Goal: Go to known website: Go to known website

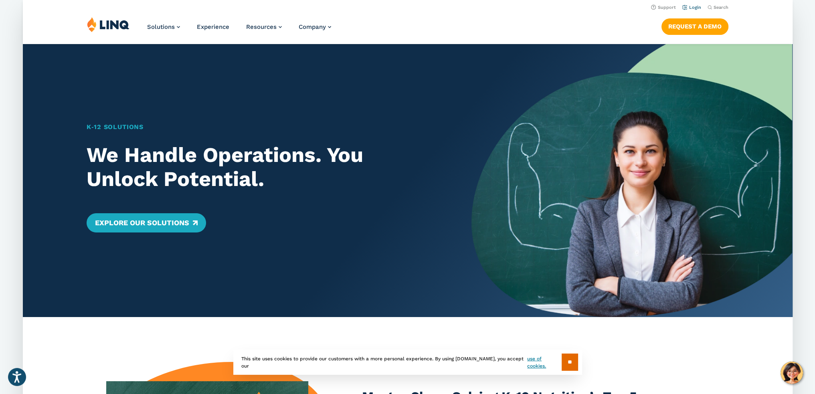
click at [695, 8] on link "Login" at bounding box center [691, 7] width 19 height 5
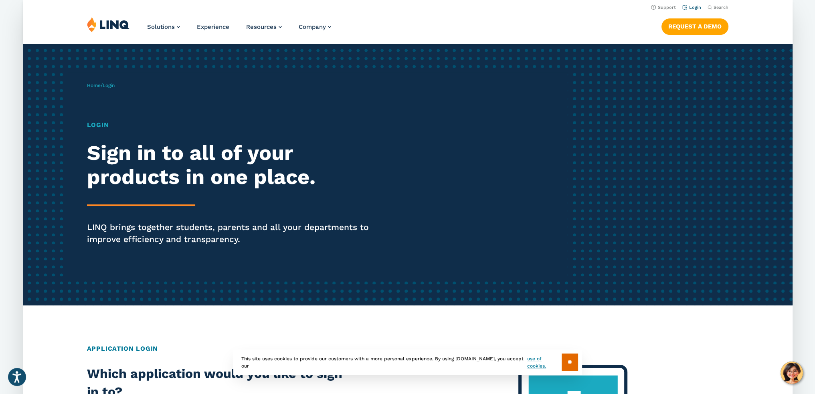
click at [692, 6] on link "Login" at bounding box center [691, 7] width 19 height 5
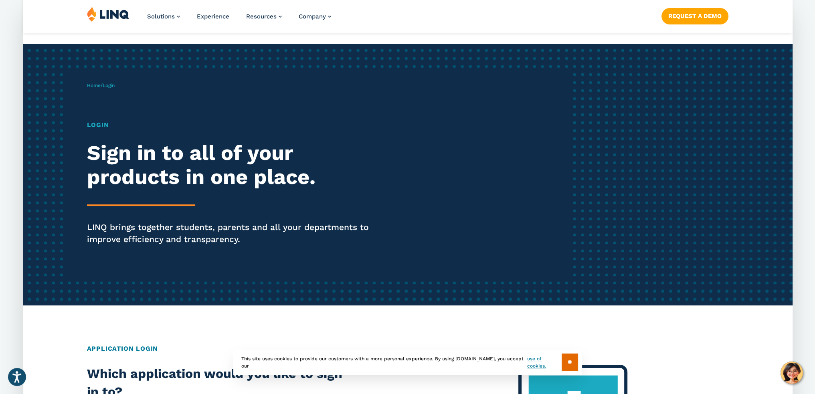
scroll to position [227, 0]
